Goal: Task Accomplishment & Management: Complete application form

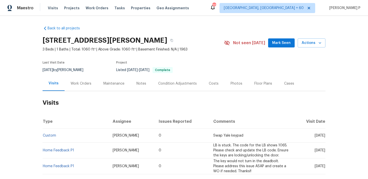
click at [72, 83] on div "Work Orders" at bounding box center [81, 83] width 21 height 5
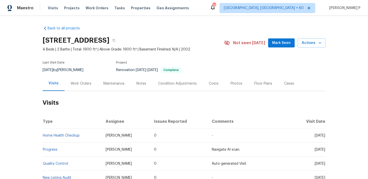
click at [77, 85] on div "Work Orders" at bounding box center [81, 83] width 21 height 5
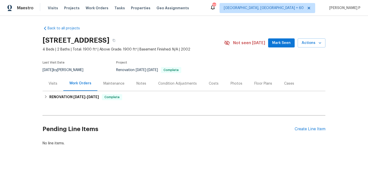
scroll to position [1, 0]
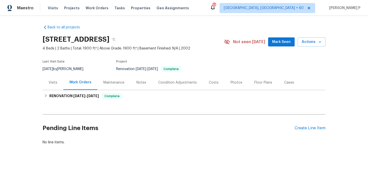
click at [294, 129] on h2 "Pending Line Items" at bounding box center [169, 127] width 252 height 23
click at [301, 128] on div "Create Line Item" at bounding box center [310, 128] width 31 height 5
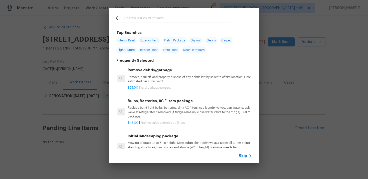
click at [247, 154] on span "Skip" at bounding box center [243, 155] width 9 height 5
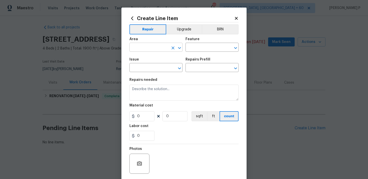
click at [165, 47] on input "text" at bounding box center [149, 48] width 39 height 8
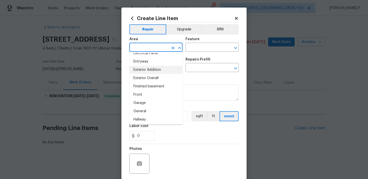
scroll to position [114, 0]
click at [155, 103] on li "Garage" at bounding box center [156, 102] width 53 height 8
type input "Garage"
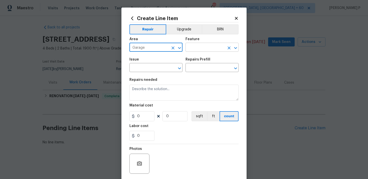
click at [211, 51] on input "text" at bounding box center [205, 48] width 39 height 8
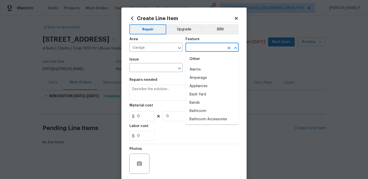
scroll to position [78, 0]
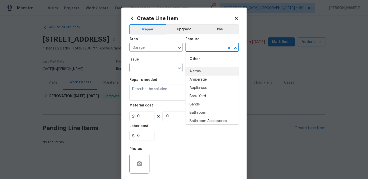
click at [208, 73] on li "Alarms" at bounding box center [212, 71] width 53 height 8
type input "Alarms"
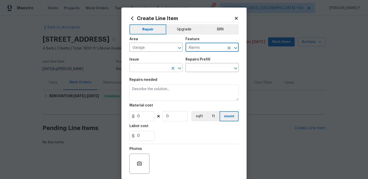
click at [180, 68] on icon "Open" at bounding box center [179, 68] width 3 height 2
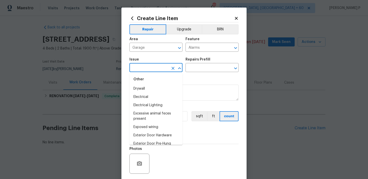
scroll to position [281, 0]
click at [146, 98] on li "Electrical" at bounding box center [156, 96] width 53 height 8
type input "Electrical"
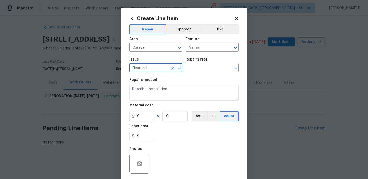
click at [196, 76] on section "Repairs needed Material cost 0 0 sqft ft count Labor cost 0" at bounding box center [184, 109] width 109 height 69
click at [202, 70] on input "text" at bounding box center [205, 68] width 39 height 8
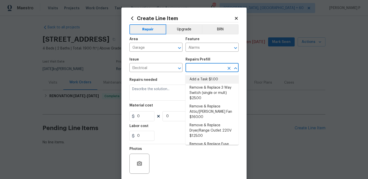
click at [203, 79] on li "Add a Task $1.00" at bounding box center [212, 79] width 53 height 8
type input "Add a Task $1.00"
type textarea "HPM to detail"
type input "1"
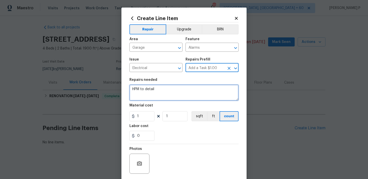
click at [164, 95] on textarea "HPM to detail" at bounding box center [184, 92] width 109 height 16
paste textarea "Feedback received that an alarm is sounding in the garage. Please check the dev…"
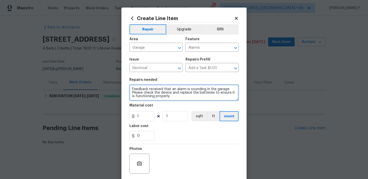
type textarea "Feedback received that an alarm is sounding in the garage. Please check the dev…"
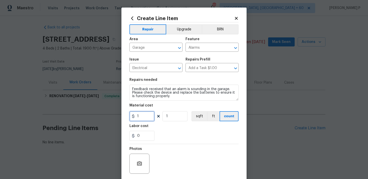
click at [145, 117] on input "1" at bounding box center [142, 116] width 25 height 10
type input "75"
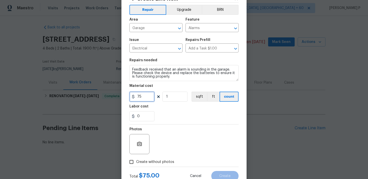
scroll to position [37, 0]
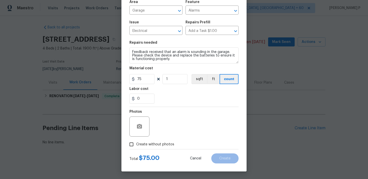
click at [132, 148] on input "Create without photos" at bounding box center [132, 144] width 10 height 10
checkbox input "true"
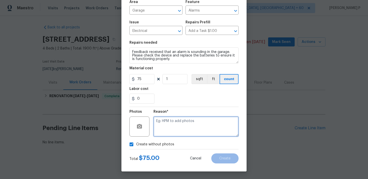
click at [188, 130] on textarea at bounding box center [196, 126] width 85 height 20
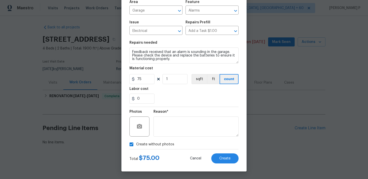
click at [241, 158] on div "Create Line Item Repair Upgrade BRN Area Garage ​ Feature Alarms ​ Issue Electr…" at bounding box center [184, 70] width 125 height 201
click at [232, 159] on button "Create" at bounding box center [224, 158] width 27 height 10
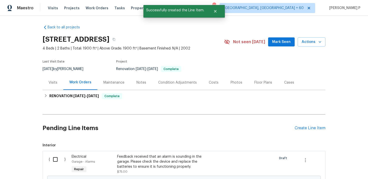
scroll to position [63, 0]
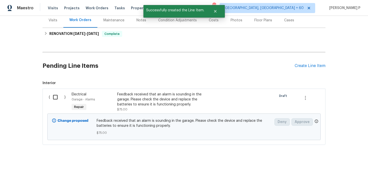
click at [56, 96] on input "checkbox" at bounding box center [57, 97] width 14 height 11
checkbox input "true"
click at [347, 162] on button "Create Work Order" at bounding box center [339, 166] width 41 height 9
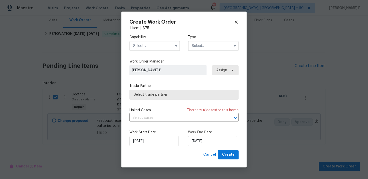
click at [208, 43] on input "text" at bounding box center [213, 46] width 51 height 10
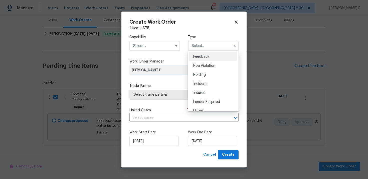
click at [201, 56] on span "Feedback" at bounding box center [201, 57] width 16 height 4
type input "Feedback"
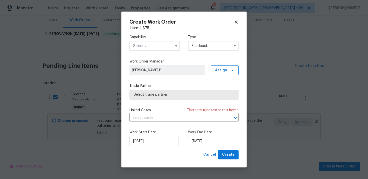
click at [155, 51] on input "text" at bounding box center [155, 46] width 51 height 10
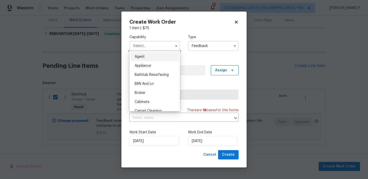
click at [159, 46] on input "text" at bounding box center [155, 46] width 51 height 10
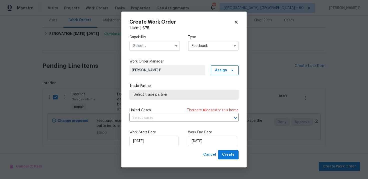
click at [147, 42] on input "text" at bounding box center [155, 46] width 51 height 10
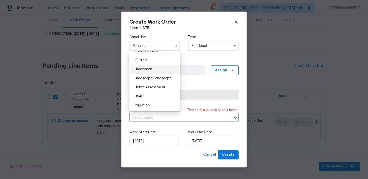
scroll to position [259, 0]
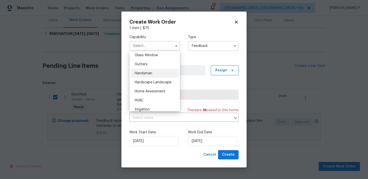
click at [152, 74] on span "Handyman" at bounding box center [144, 73] width 18 height 4
type input "Handyman"
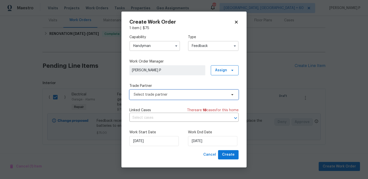
click at [157, 90] on span "Select trade partner" at bounding box center [184, 94] width 109 height 10
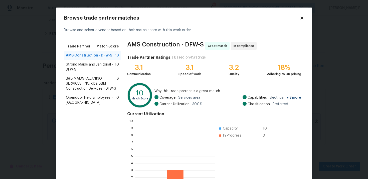
scroll to position [42, 0]
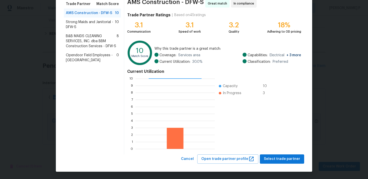
click at [279, 164] on div "Browse trade partner matches Browse and select a vendor based on their match sc…" at bounding box center [184, 68] width 257 height 206
click at [279, 157] on span "Select trade partner" at bounding box center [282, 159] width 36 height 6
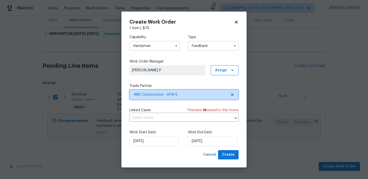
scroll to position [0, 0]
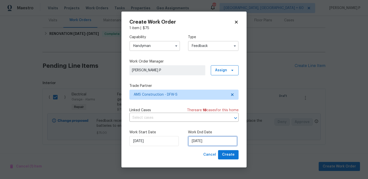
click at [202, 141] on input "[DATE]" at bounding box center [212, 141] width 49 height 10
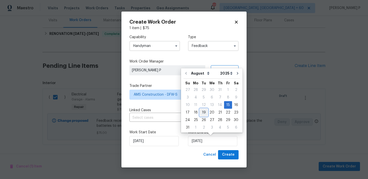
click at [200, 112] on div "19" at bounding box center [204, 112] width 8 height 7
type input "[DATE]"
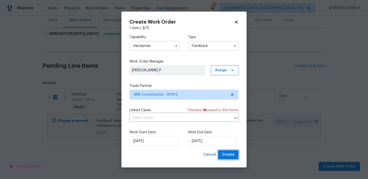
click at [226, 153] on span "Create" at bounding box center [228, 154] width 13 height 6
checkbox input "false"
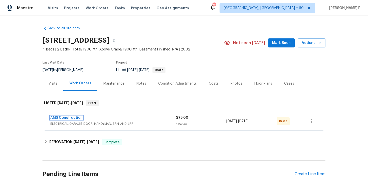
click at [55, 119] on link "AMS Construction" at bounding box center [66, 118] width 32 height 4
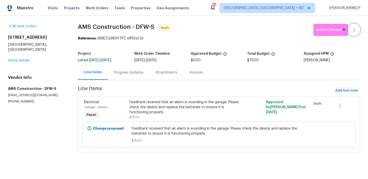
click at [355, 28] on icon "button" at bounding box center [354, 30] width 1 height 4
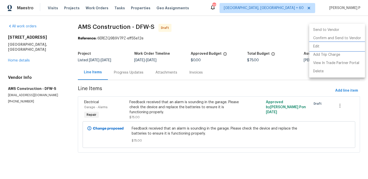
click at [333, 47] on li "Edit" at bounding box center [337, 46] width 56 height 8
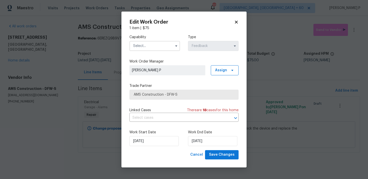
click at [152, 47] on input "text" at bounding box center [155, 46] width 51 height 10
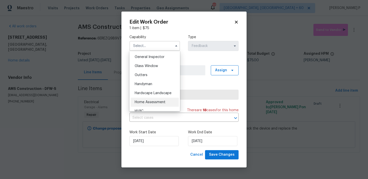
scroll to position [241, 0]
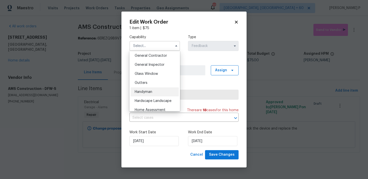
click at [148, 91] on span "Handyman" at bounding box center [144, 92] width 18 height 4
type input "Handyman"
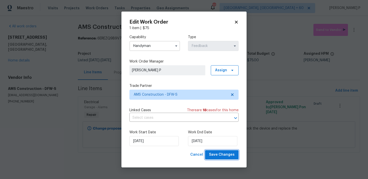
click at [223, 157] on span "Save Changes" at bounding box center [222, 154] width 26 height 6
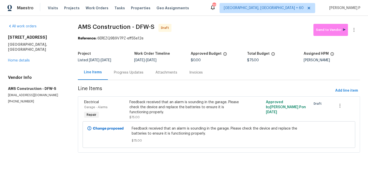
click at [131, 69] on div "Progress Updates" at bounding box center [129, 72] width 42 height 15
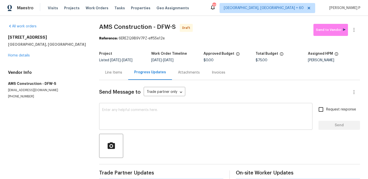
click at [142, 113] on textarea at bounding box center [205, 117] width 207 height 18
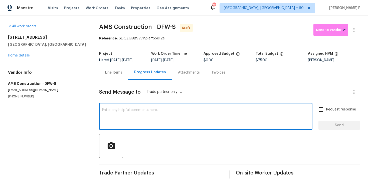
paste textarea "Hi, this is Ramyasri with Opendoor. I’m confirming you received the WO for the …"
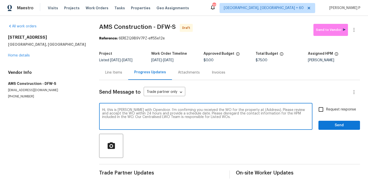
drag, startPoint x: 251, startPoint y: 110, endPoint x: 267, endPoint y: 110, distance: 15.8
click at [267, 110] on textarea "Hi, this is Ramyasri with Opendoor. I’m confirming you received the WO for the …" at bounding box center [205, 117] width 207 height 18
paste textarea "[STREET_ADDRESS]"
type textarea "Hi, this is Ramyasri with Opendoor. I’m confirming you received the WO for the …"
click at [325, 109] on input "Request response" at bounding box center [321, 109] width 11 height 11
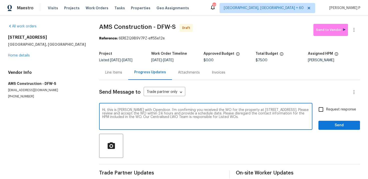
checkbox input "true"
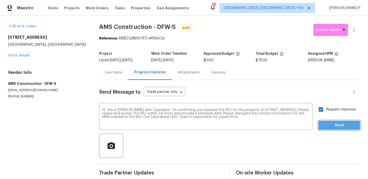
click at [329, 128] on button "Send" at bounding box center [340, 125] width 42 height 9
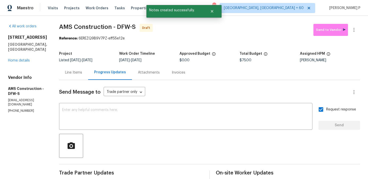
click at [198, 146] on div at bounding box center [209, 146] width 301 height 24
click at [356, 30] on icon "button" at bounding box center [354, 30] width 6 height 6
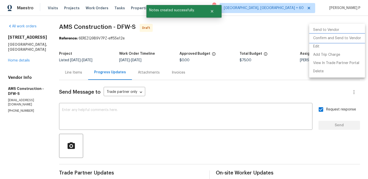
click at [332, 39] on li "Confirm and Send to Vendor" at bounding box center [337, 38] width 56 height 8
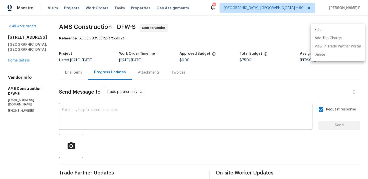
click at [174, 125] on div at bounding box center [184, 89] width 368 height 179
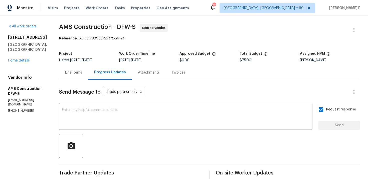
click at [82, 40] on div "Reference: 6EREZQ9B9V7PZ-eff55e12e" at bounding box center [209, 38] width 301 height 5
drag, startPoint x: 77, startPoint y: 38, endPoint x: 150, endPoint y: 37, distance: 72.7
click at [149, 36] on div "Reference: 6EREZQ9B9V7PZ-eff55e12e" at bounding box center [209, 38] width 301 height 5
copy div "6EREZQ9B9V7PZ-eff55e12e"
click at [62, 43] on section "AMS Construction - DFW-S Sent to vendor Reference: 6EREZQ9B9V7PZ-eff55e12e Proj…" at bounding box center [209, 118] width 301 height 189
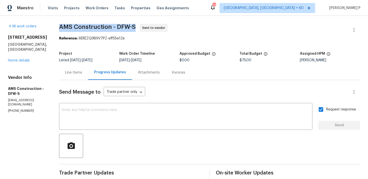
drag, startPoint x: 58, startPoint y: 27, endPoint x: 133, endPoint y: 26, distance: 74.7
click at [133, 26] on span "AMS Construction - DFW-S" at bounding box center [97, 27] width 77 height 6
copy span "AMS Construction - DFW-S"
click at [70, 73] on div "Line Items" at bounding box center [73, 72] width 17 height 5
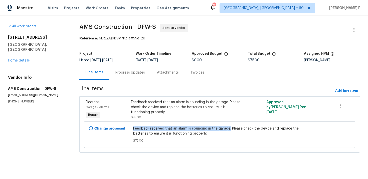
drag, startPoint x: 134, startPoint y: 129, endPoint x: 231, endPoint y: 127, distance: 97.5
click at [231, 127] on div "Feedback received that an alarm is sounding in the garage. Please check the dev…" at bounding box center [220, 134] width 176 height 20
copy span "Feedback received that an alarm is sounding in the garage."
